Goal: Task Accomplishment & Management: Manage account settings

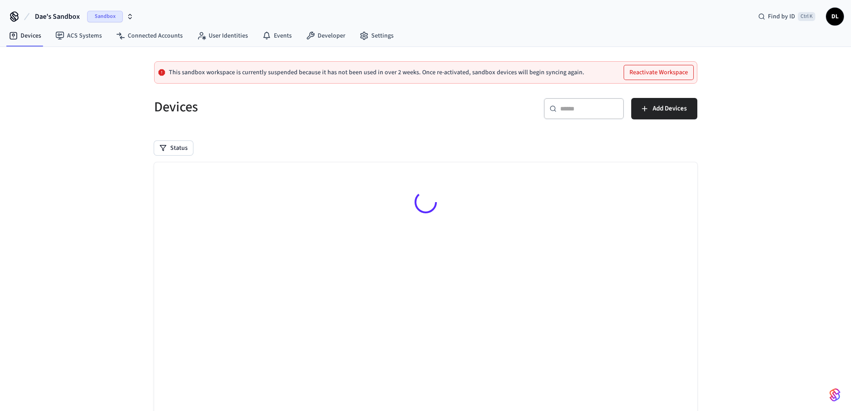
click at [110, 19] on span "Sandbox" at bounding box center [105, 17] width 36 height 12
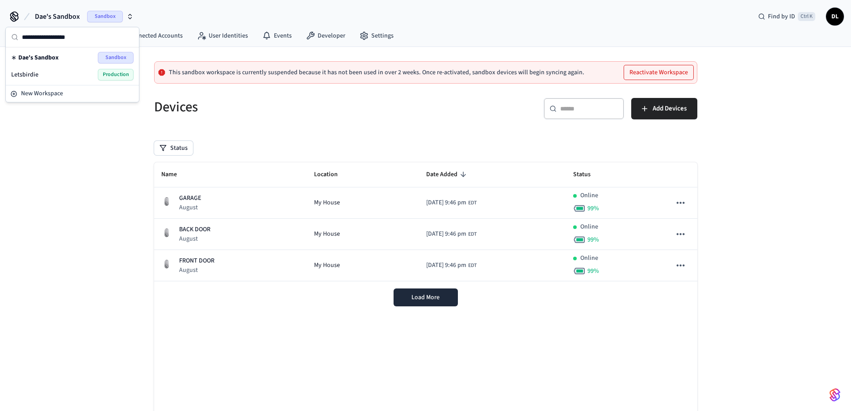
click at [118, 74] on span "Production" at bounding box center [116, 75] width 36 height 12
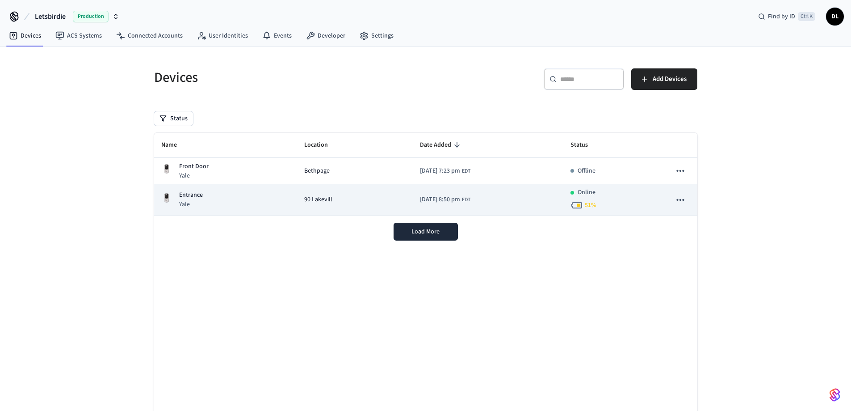
click at [259, 201] on div "Entrance Yale" at bounding box center [225, 199] width 129 height 18
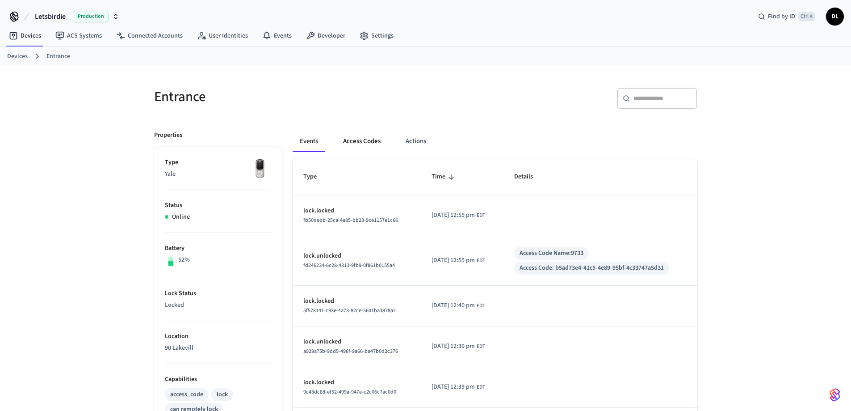
click at [360, 140] on button "Access Codes" at bounding box center [362, 140] width 52 height 21
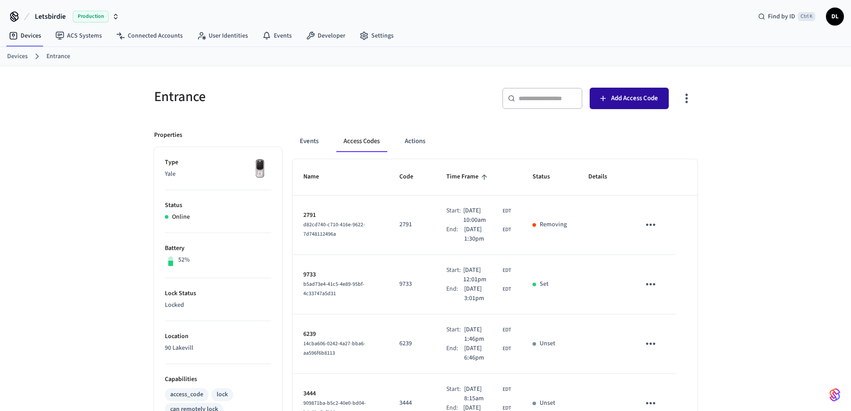
click at [641, 97] on span "Add Access Code" at bounding box center [634, 98] width 47 height 12
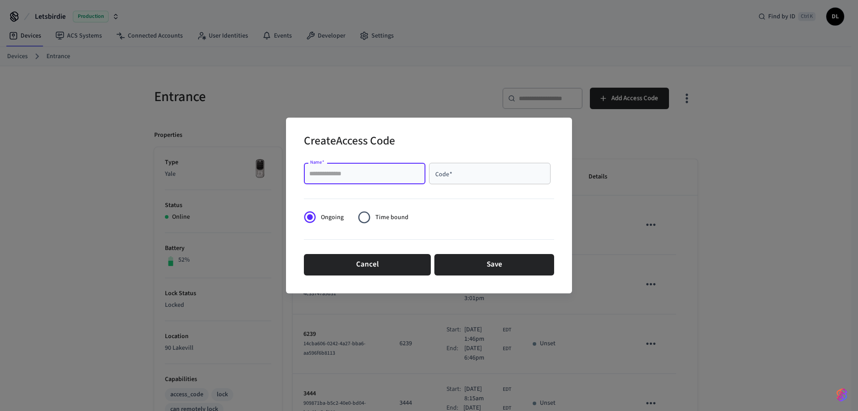
click at [365, 171] on input "Name   *" at bounding box center [364, 173] width 111 height 9
type input "****"
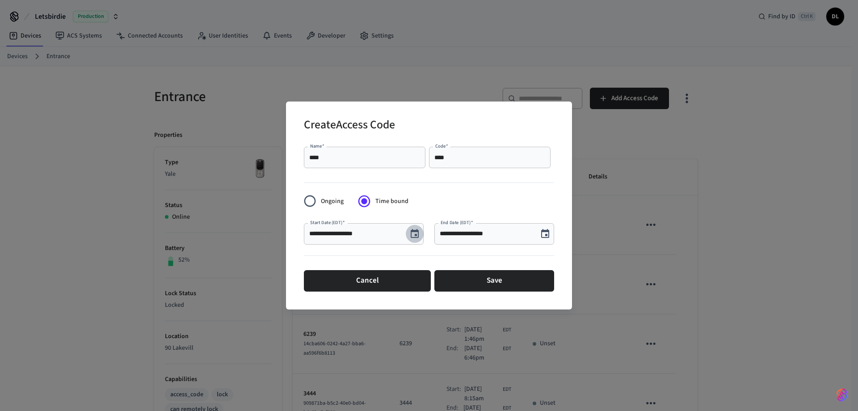
click at [413, 232] on icon "Choose date, selected date is Oct 13, 2025" at bounding box center [414, 233] width 11 height 11
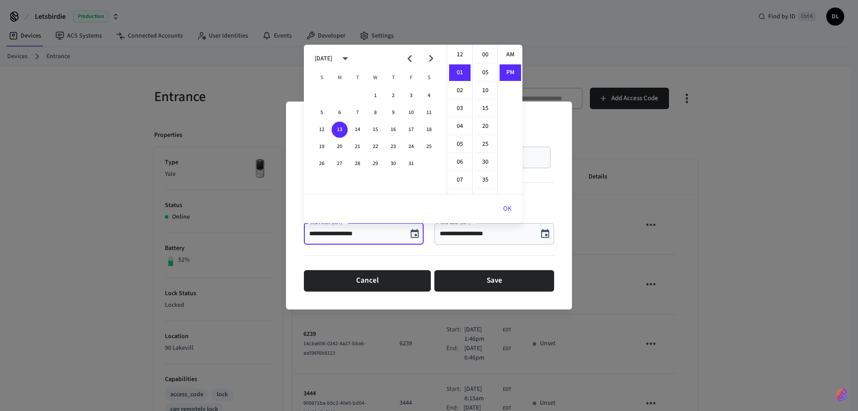
scroll to position [17, 0]
click at [459, 126] on li "05" at bounding box center [459, 126] width 21 height 17
click at [484, 54] on li "00" at bounding box center [485, 54] width 21 height 17
type input "**********"
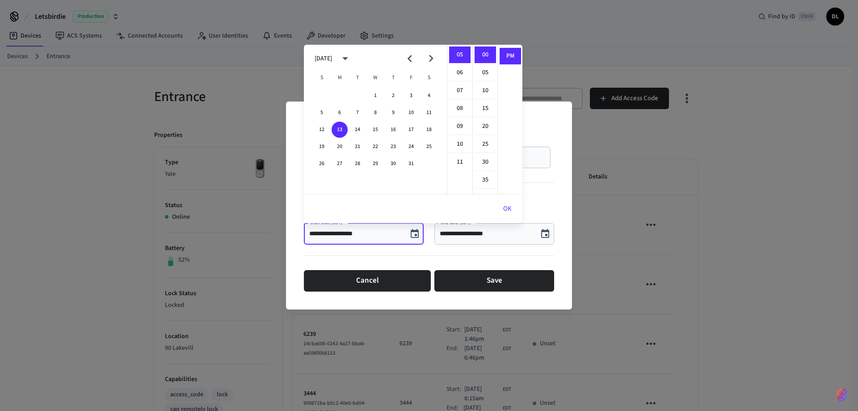
click at [510, 207] on button "OK" at bounding box center [507, 208] width 30 height 21
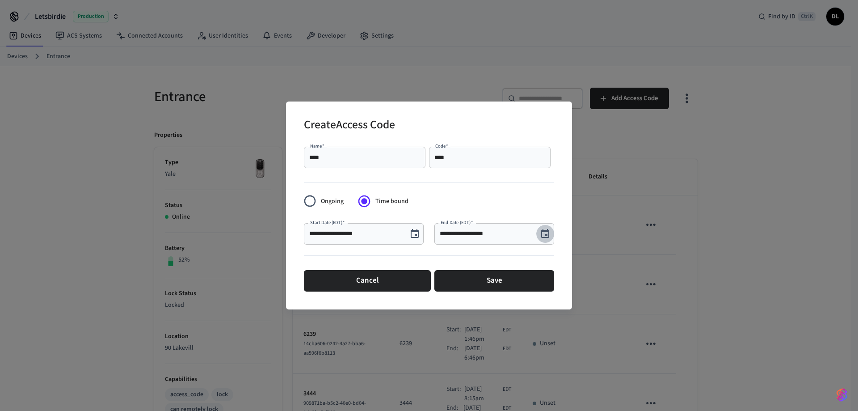
click at [546, 235] on icon "Choose date, selected date is Oct 13, 2025" at bounding box center [545, 233] width 8 height 9
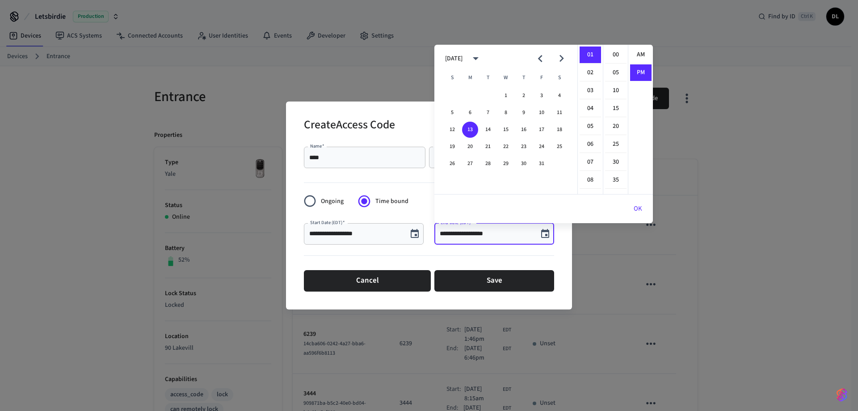
scroll to position [17, 0]
click at [591, 176] on li "08" at bounding box center [590, 180] width 21 height 17
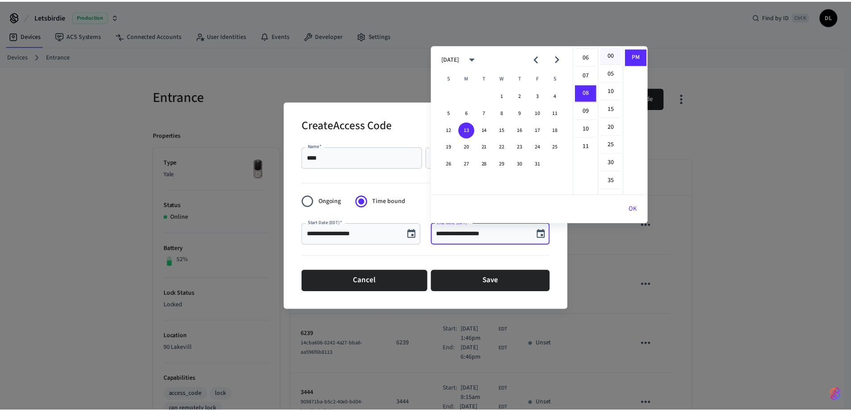
scroll to position [143, 0]
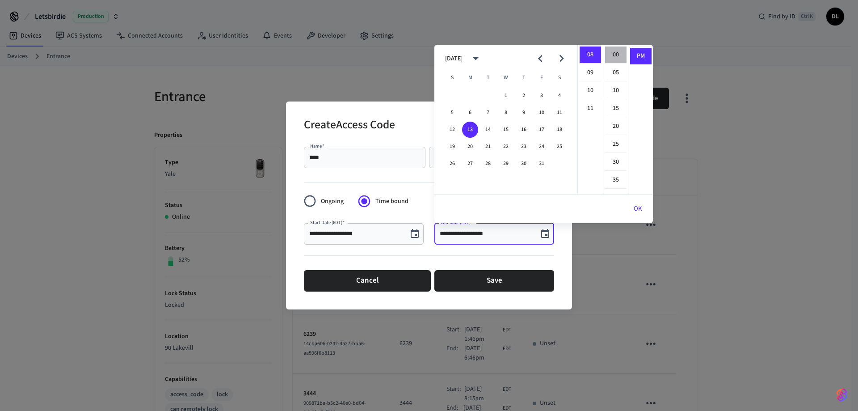
click at [617, 49] on li "00" at bounding box center [615, 54] width 21 height 17
type input "**********"
click at [634, 52] on li "PM" at bounding box center [640, 56] width 21 height 17
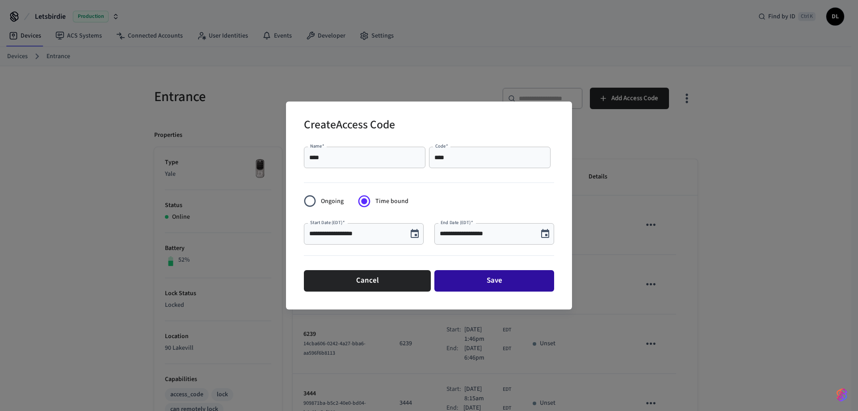
click at [490, 277] on button "Save" at bounding box center [494, 280] width 120 height 21
